Goal: Task Accomplishment & Management: Manage account settings

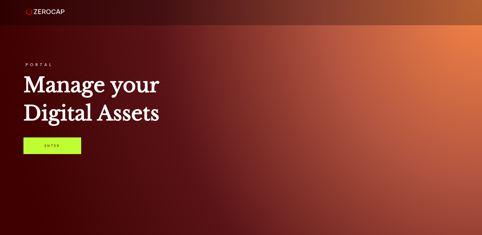
click at [59, 143] on link "Enter" at bounding box center [52, 146] width 58 height 17
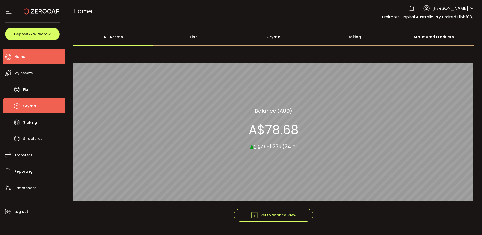
click at [29, 109] on span "Crypto" at bounding box center [29, 105] width 13 height 7
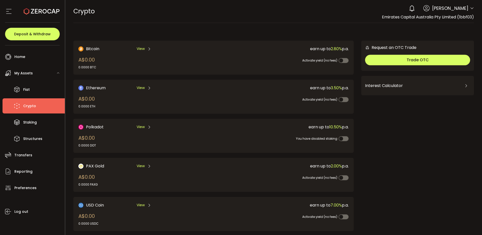
click at [468, 9] on div "0 Brian Silvia Account Emirates Capital Australia Pty Limited (1bbf03) Preferen…" at bounding box center [441, 8] width 68 height 11
click at [461, 9] on span "Brian Silvia" at bounding box center [451, 8] width 36 height 7
click at [471, 8] on icon at bounding box center [472, 8] width 4 height 4
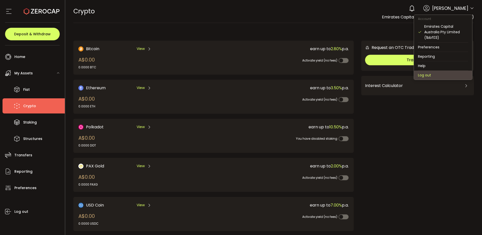
click at [435, 75] on li "Log out" at bounding box center [443, 75] width 58 height 9
